Goal: Check status: Check status

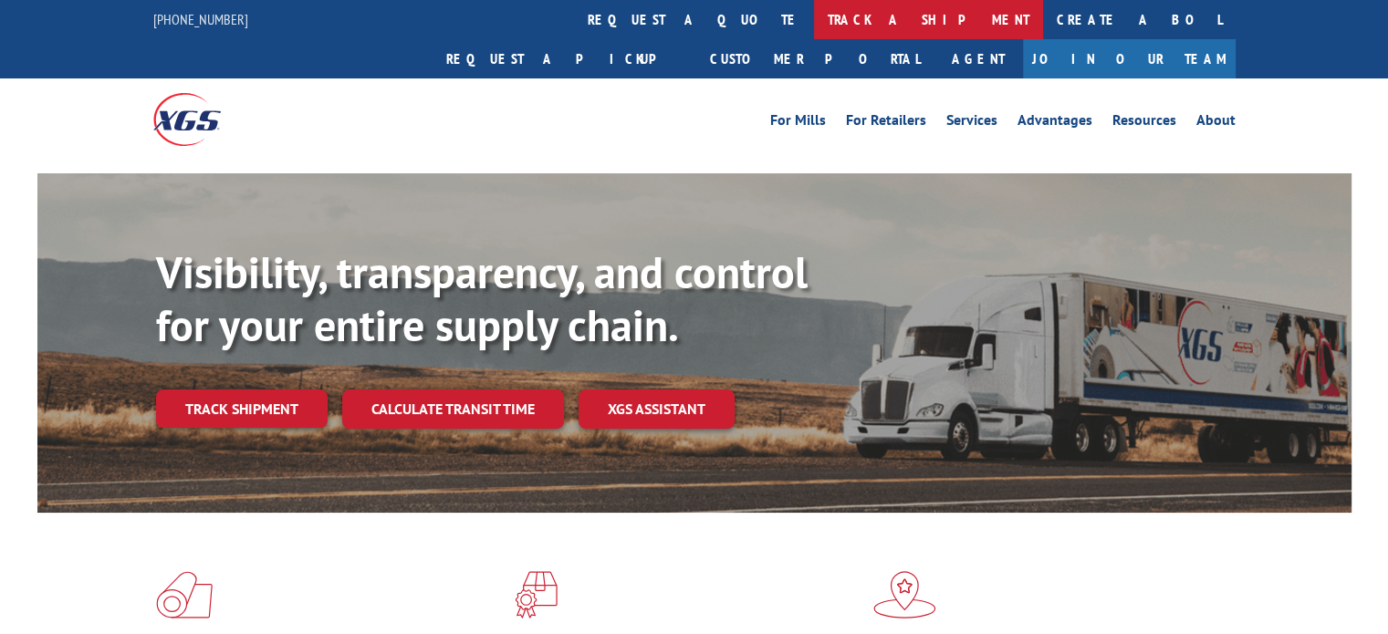
click at [814, 25] on link "track a shipment" at bounding box center [928, 19] width 229 height 39
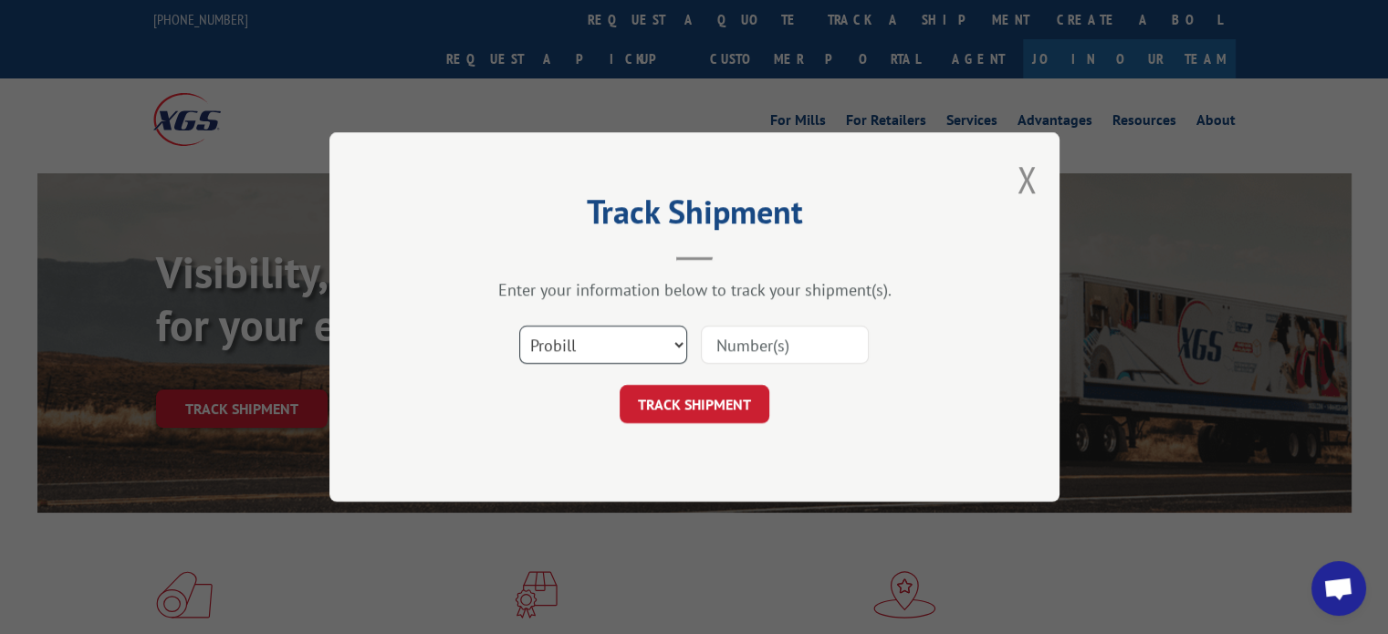
click at [620, 337] on select "Select category... Probill BOL PO" at bounding box center [603, 345] width 168 height 38
select select "bol"
click at [519, 326] on select "Select category... Probill BOL PO" at bounding box center [603, 345] width 168 height 38
click at [837, 347] on input at bounding box center [785, 345] width 168 height 38
type input "6026236"
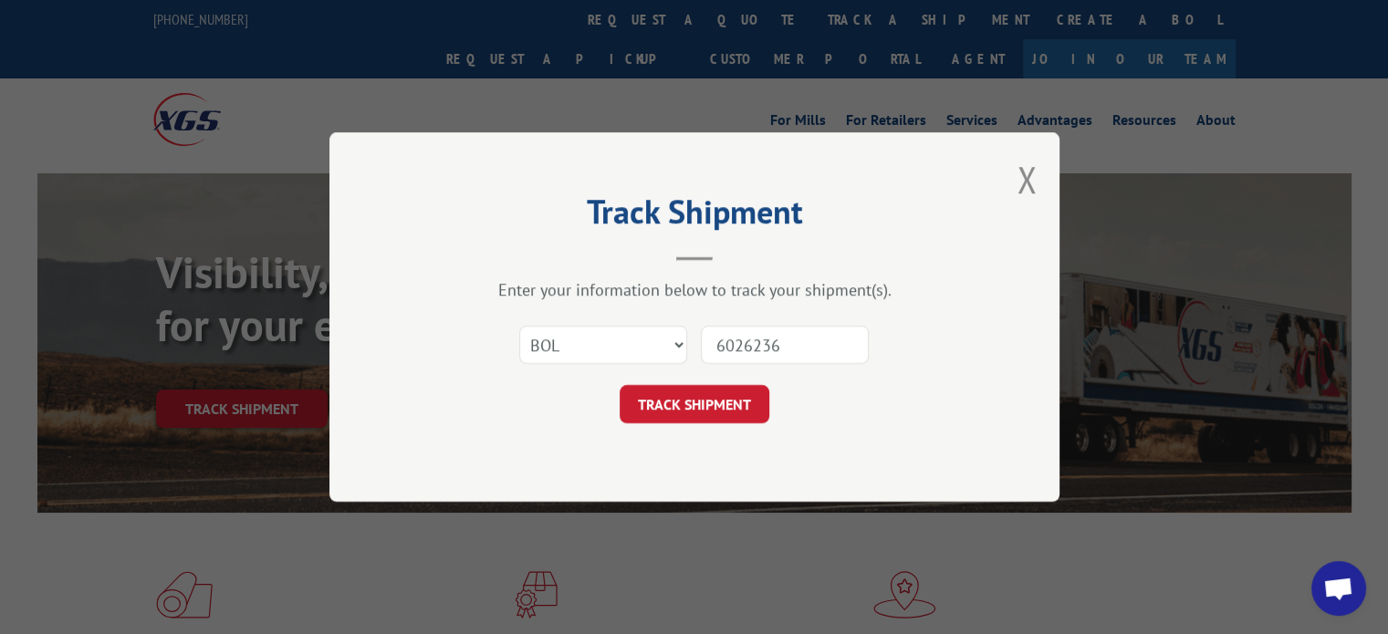
click button "TRACK SHIPMENT" at bounding box center [695, 404] width 150 height 38
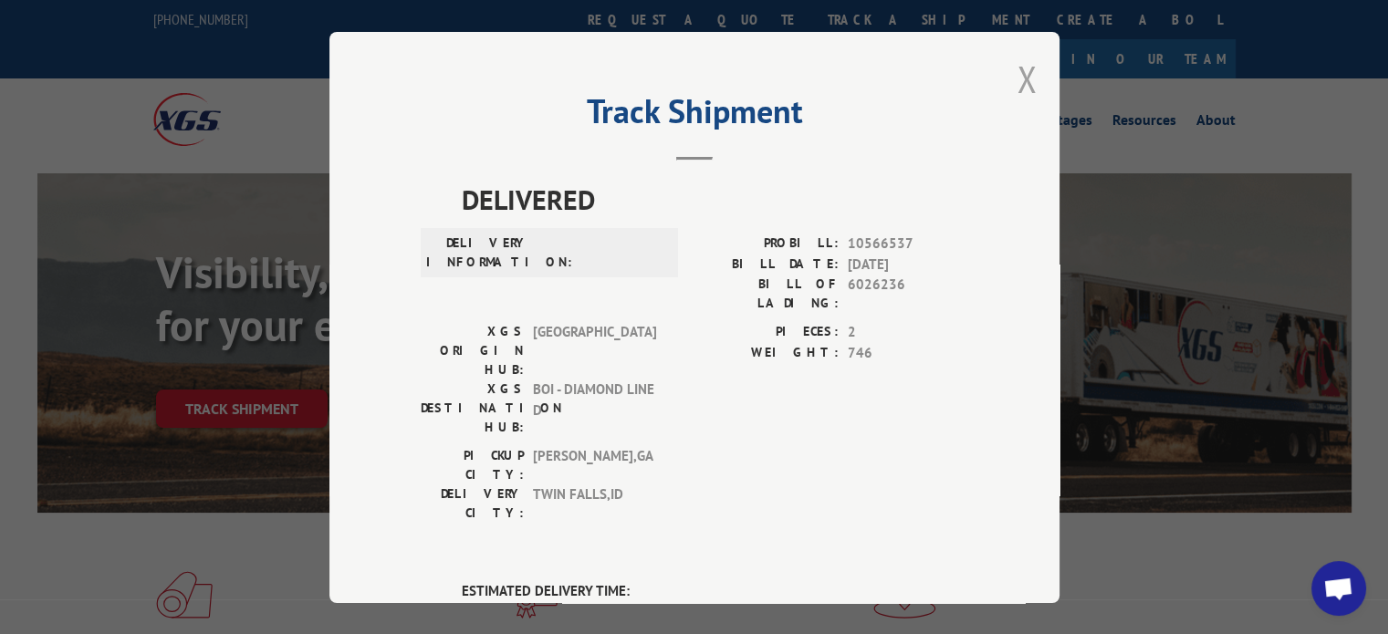
click at [1020, 80] on button "Close modal" at bounding box center [1026, 79] width 20 height 48
